Goal: Book appointment/travel/reservation

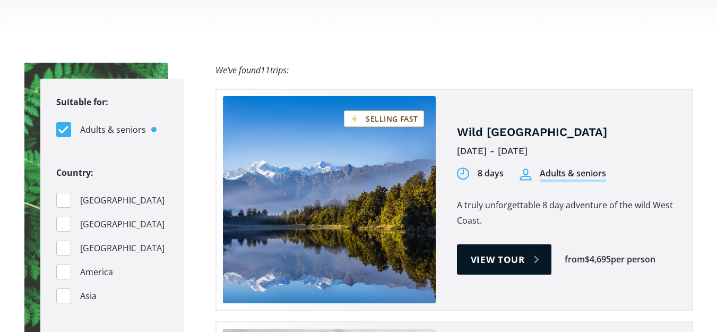
scroll to position [1019, 0]
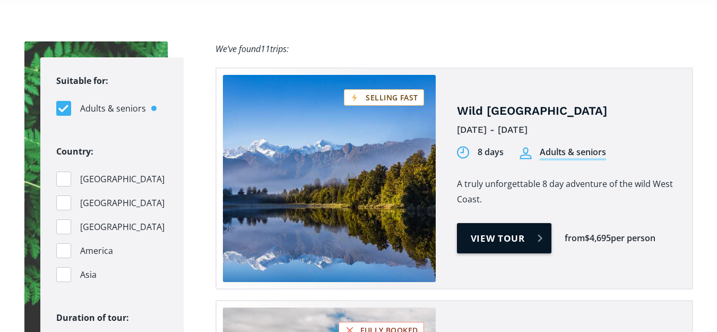
click at [494, 223] on link "View tour" at bounding box center [504, 238] width 95 height 30
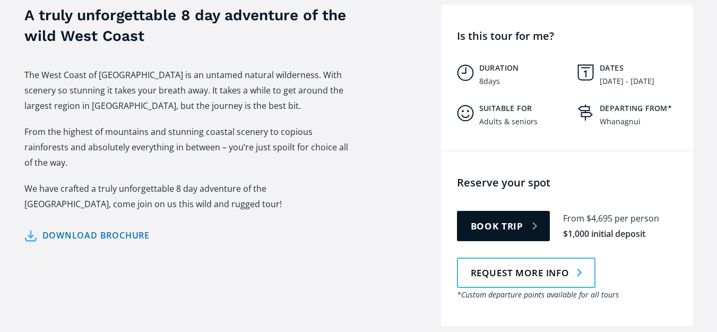
scroll to position [488, 0]
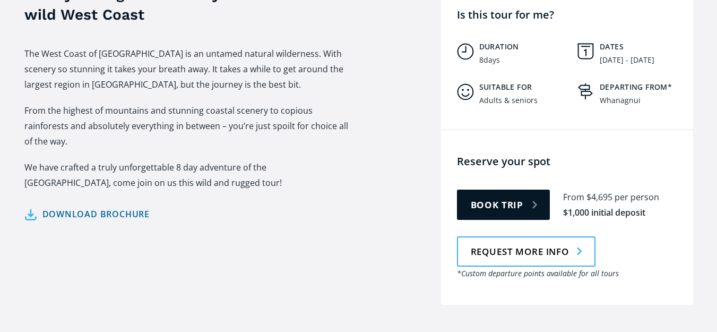
click at [88, 206] on link "Download brochure" at bounding box center [87, 213] width 126 height 15
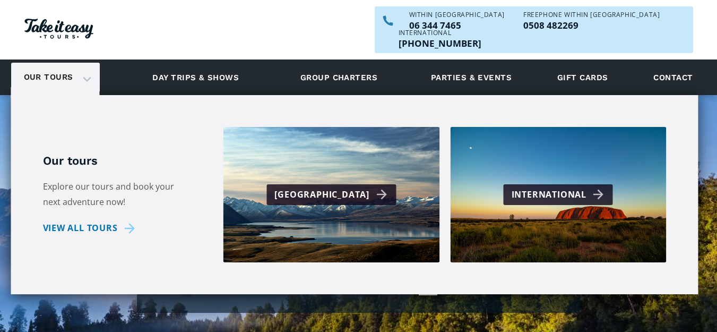
click at [50, 65] on link "Our tours" at bounding box center [48, 77] width 65 height 25
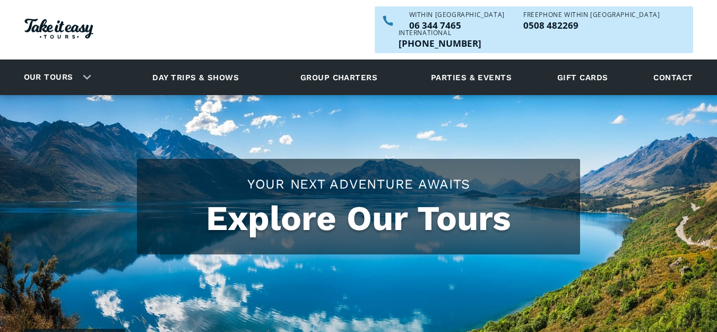
checkbox input "true"
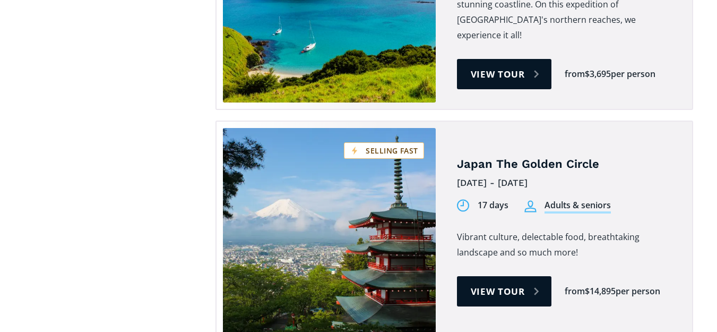
scroll to position [3312, 0]
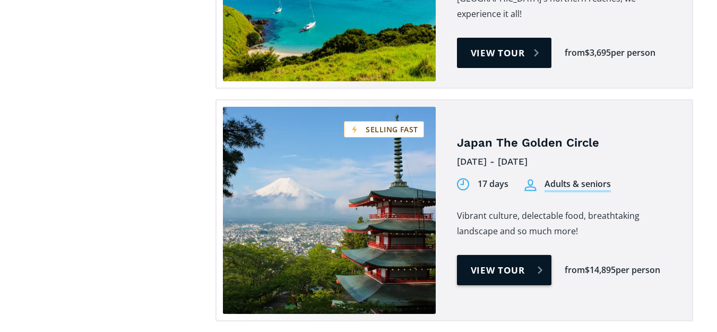
click at [500, 255] on link "View tour" at bounding box center [504, 270] width 95 height 30
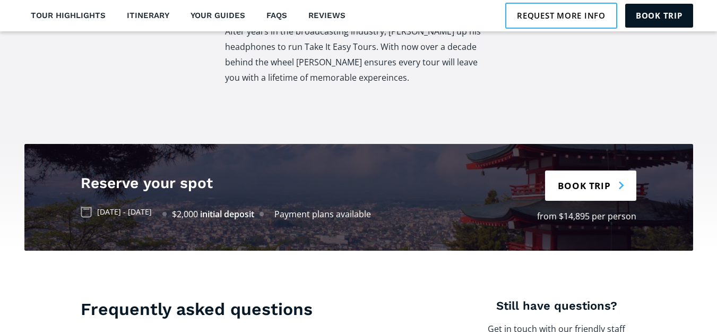
scroll to position [2165, 0]
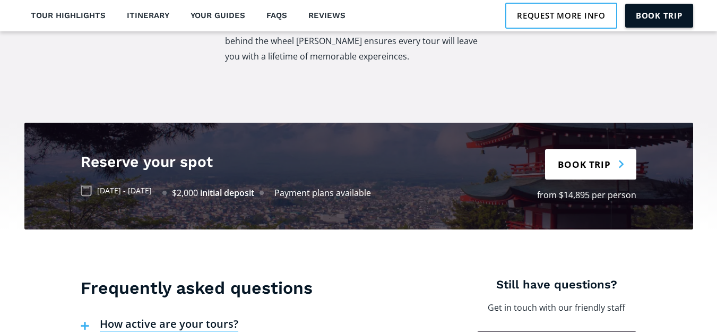
click at [653, 14] on link "Book trip" at bounding box center [659, 15] width 68 height 23
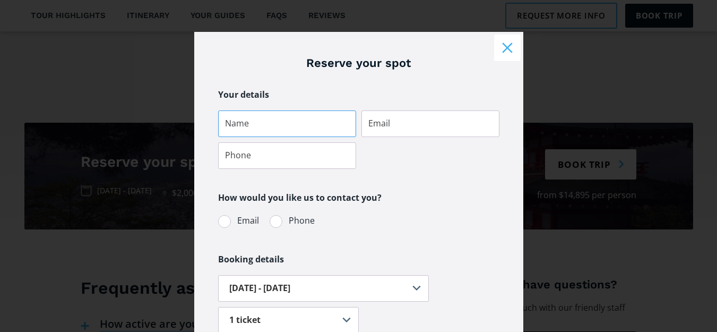
click at [227, 120] on input "Tour booking" at bounding box center [287, 123] width 138 height 27
type input "Suzanne Aiken"
type input "sue.aiken@hotmail.com"
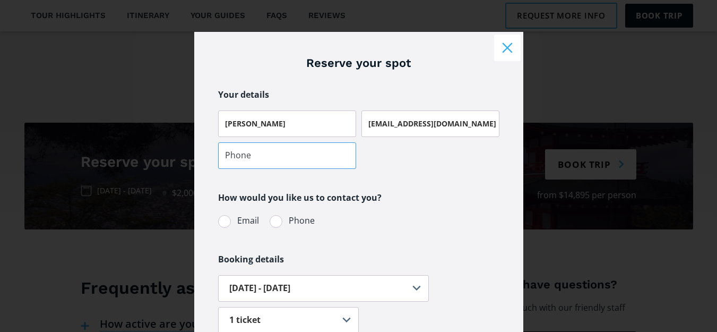
type input "0272289514"
click at [272, 222] on div "Tour booking" at bounding box center [276, 221] width 13 height 13
click at [280, 222] on input "Phone" at bounding box center [283, 220] width 7 height 7
radio input "true"
click at [229, 217] on input "Email" at bounding box center [232, 220] width 7 height 7
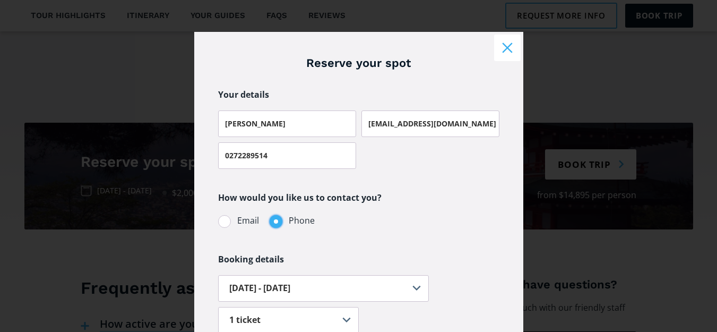
radio input "true"
click at [280, 217] on input "Phone" at bounding box center [283, 220] width 7 height 7
radio input "true"
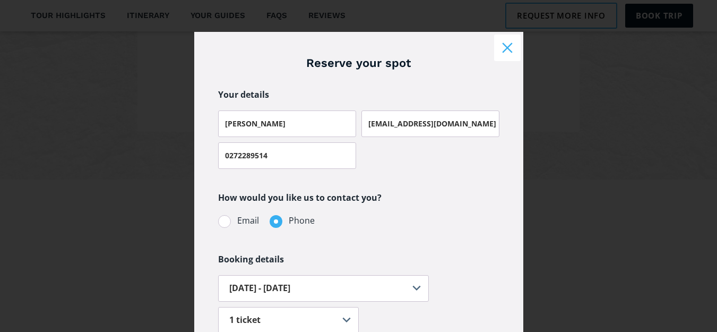
scroll to position [290, 0]
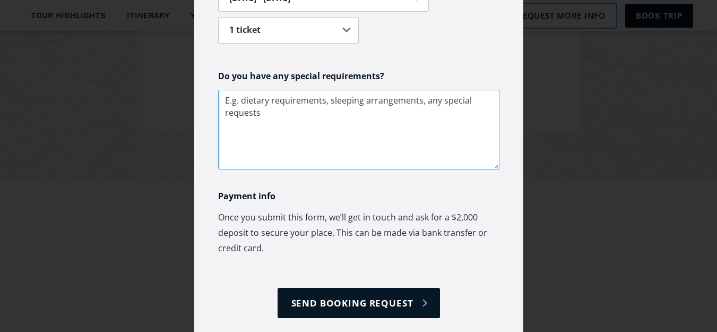
click at [238, 134] on textarea "Tour booking" at bounding box center [358, 130] width 281 height 80
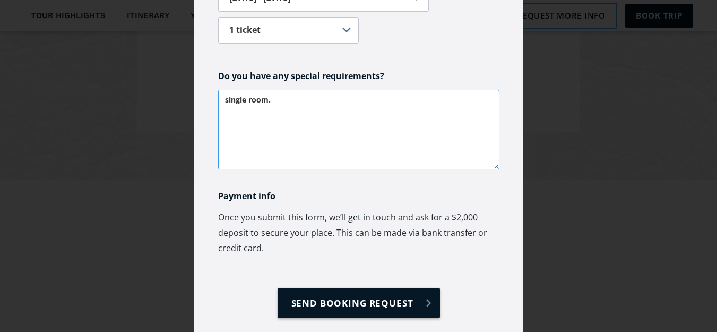
type textarea "single room."
click at [340, 302] on input "Send booking request" at bounding box center [359, 303] width 162 height 30
type input "Please wait..."
